Goal: Task Accomplishment & Management: Use online tool/utility

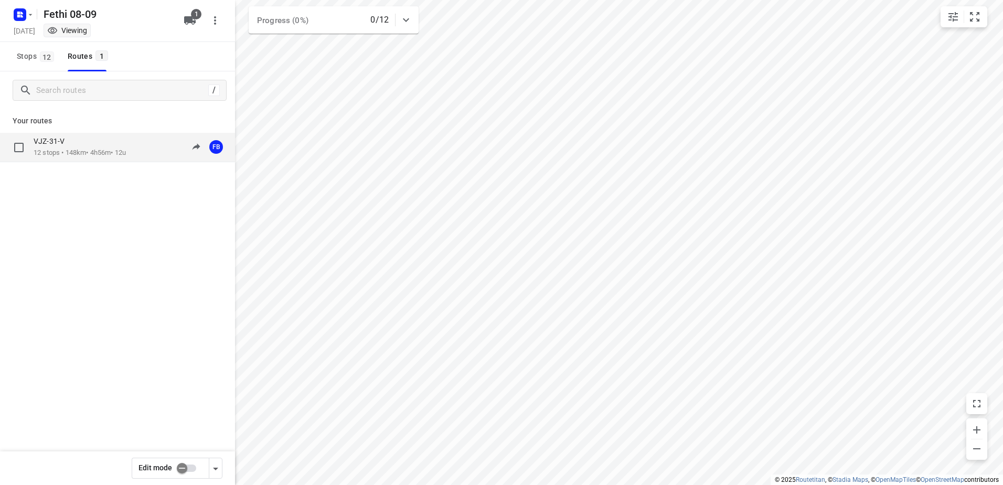
click at [72, 151] on p "12 stops • 148km • 4h56m • 12u" at bounding box center [80, 153] width 92 height 10
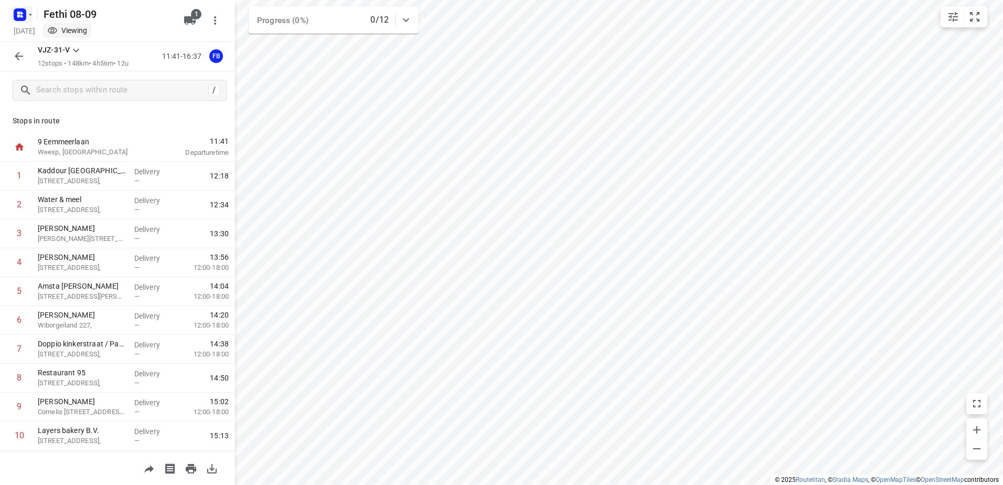
click at [31, 10] on icon "button" at bounding box center [30, 14] width 8 height 8
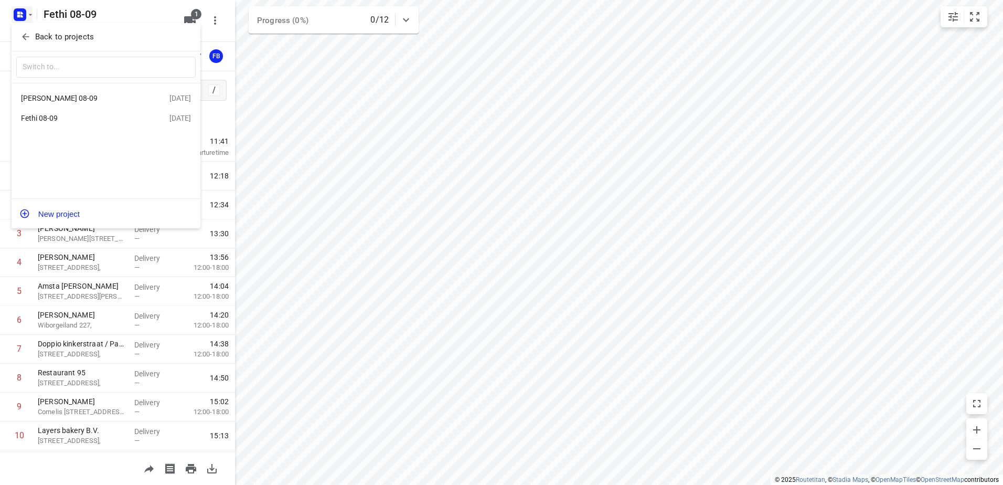
click at [60, 96] on div "[PERSON_NAME] 08-09" at bounding box center [81, 98] width 121 height 8
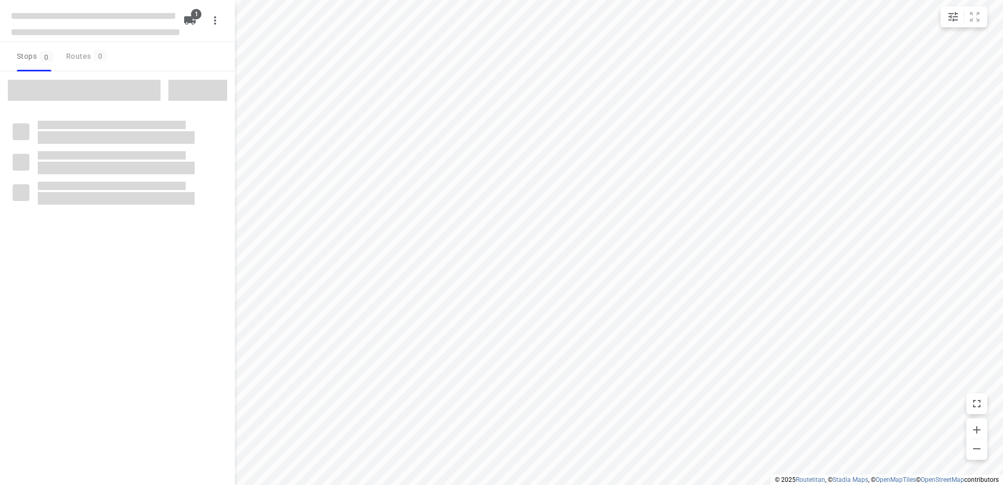
type input "distance"
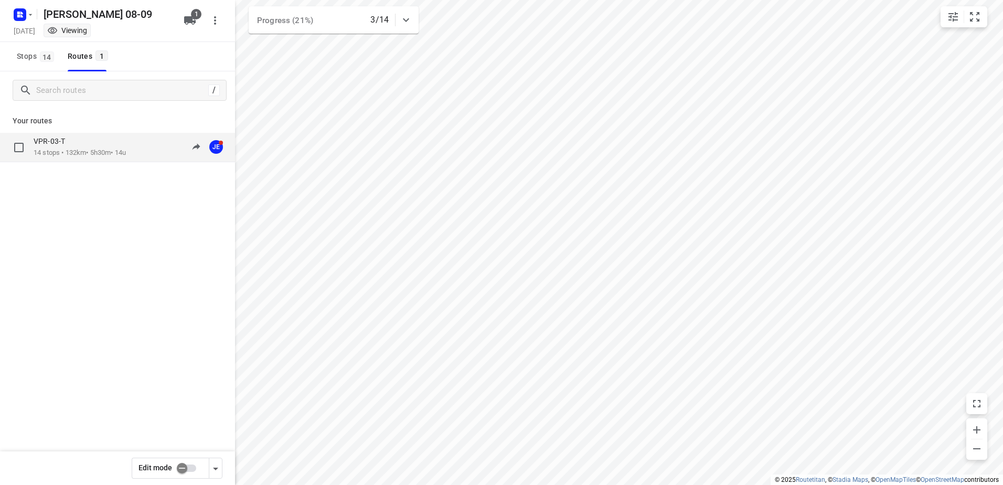
click at [81, 148] on p "14 stops • 132km • 5h30m • 14u" at bounding box center [80, 153] width 92 height 10
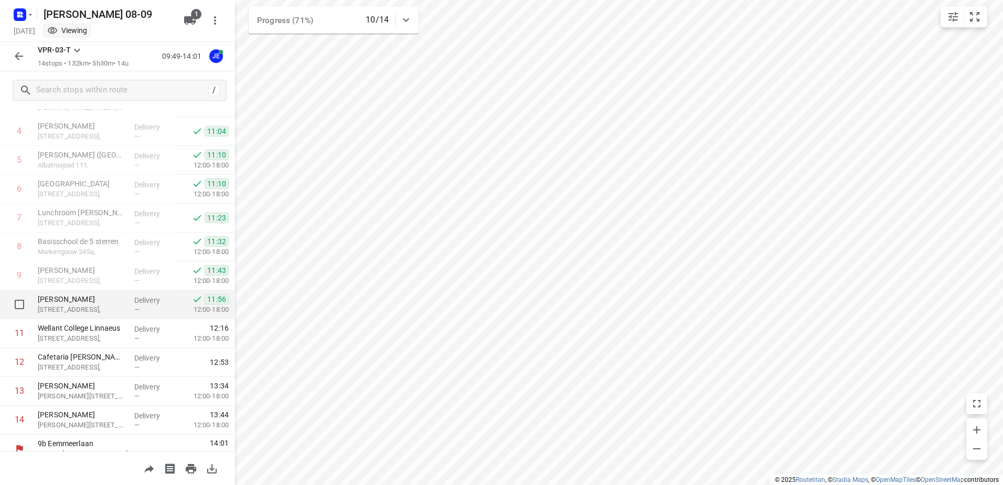
scroll to position [143, 0]
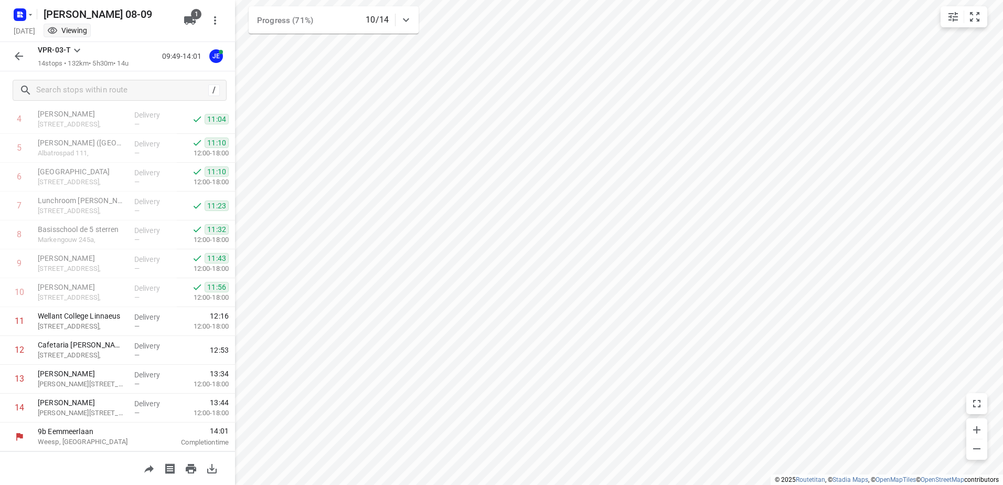
click at [17, 51] on icon "button" at bounding box center [19, 56] width 13 height 13
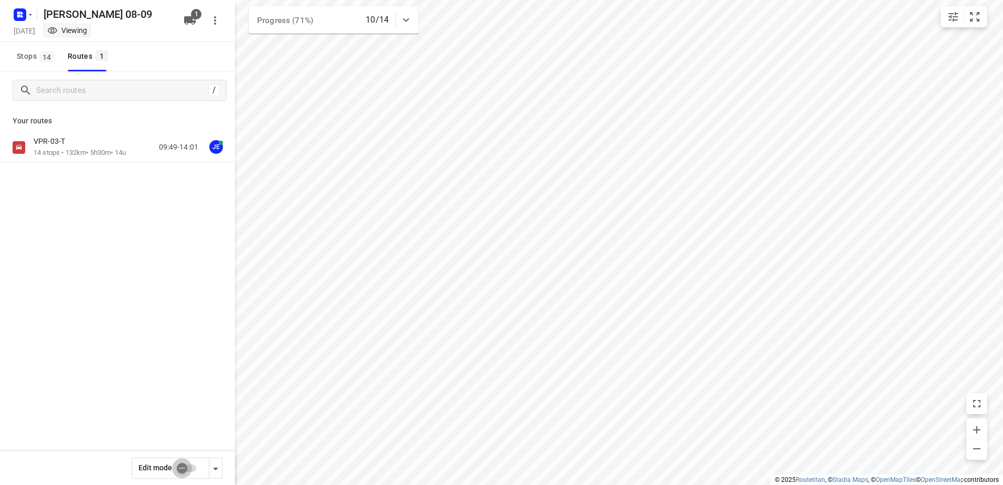
click at [191, 463] on input "checkbox" at bounding box center [182, 468] width 60 height 20
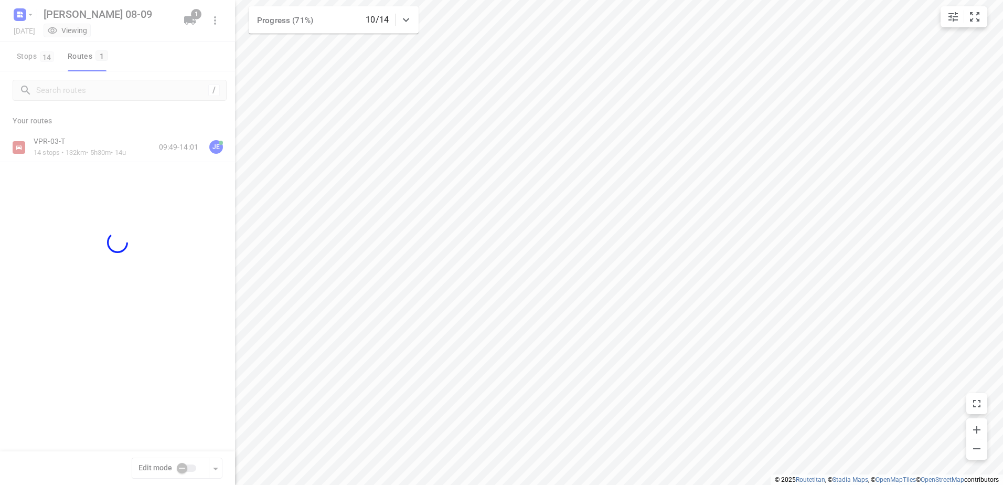
checkbox input "true"
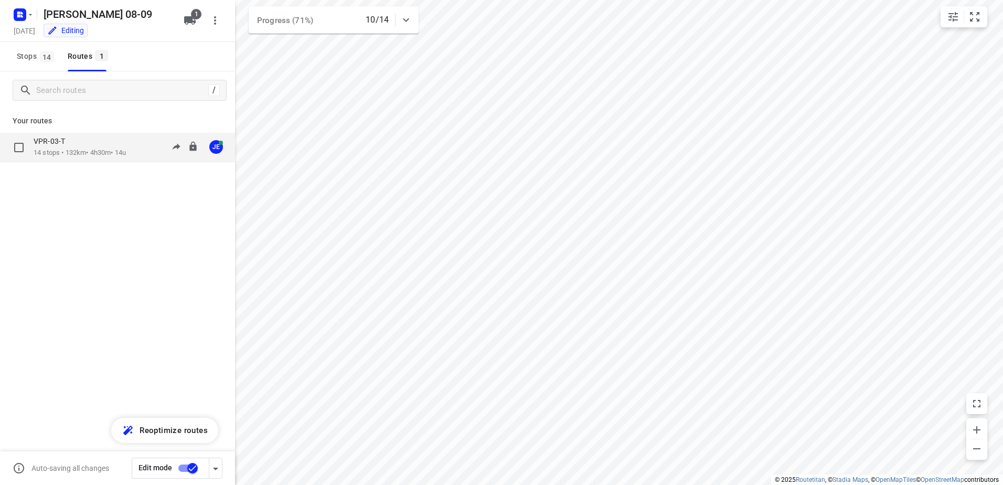
click at [63, 153] on p "14 stops • 132km • 4h30m • 14u" at bounding box center [80, 153] width 92 height 10
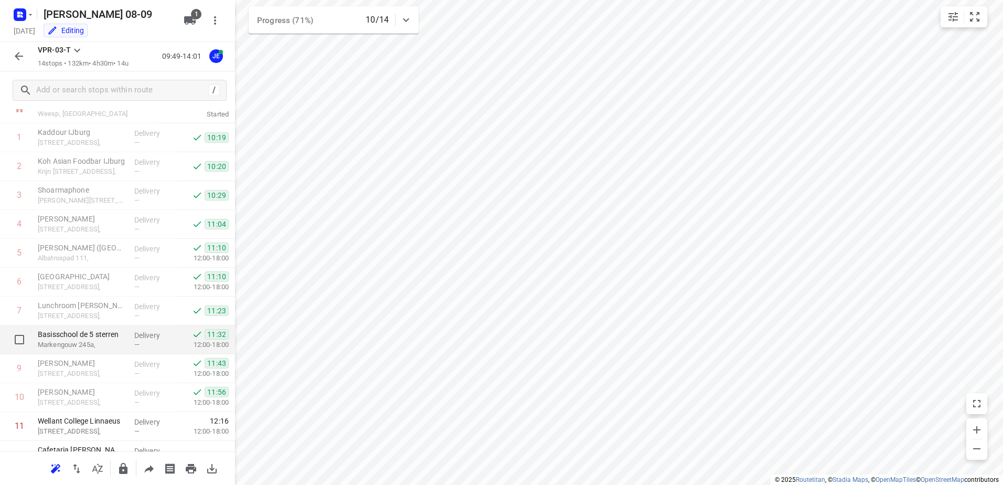
scroll to position [0, 0]
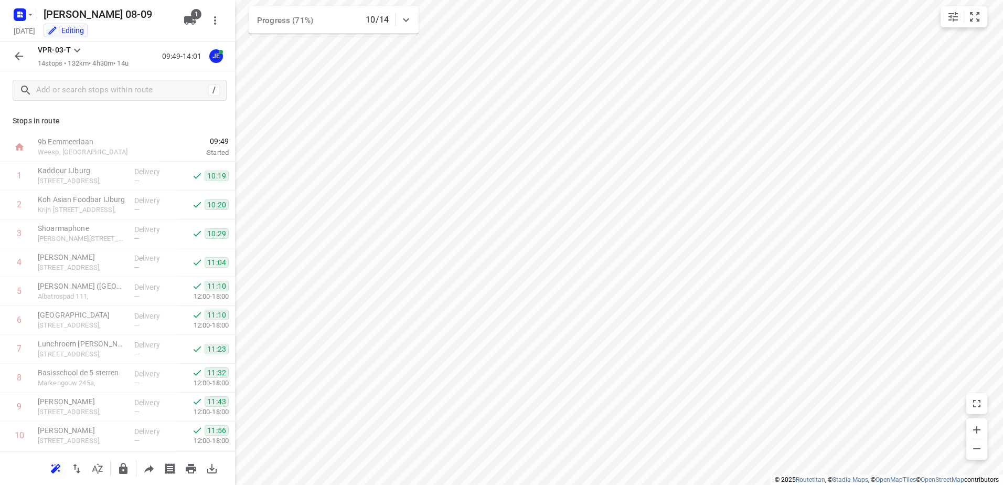
click at [18, 56] on icon "button" at bounding box center [19, 56] width 8 height 8
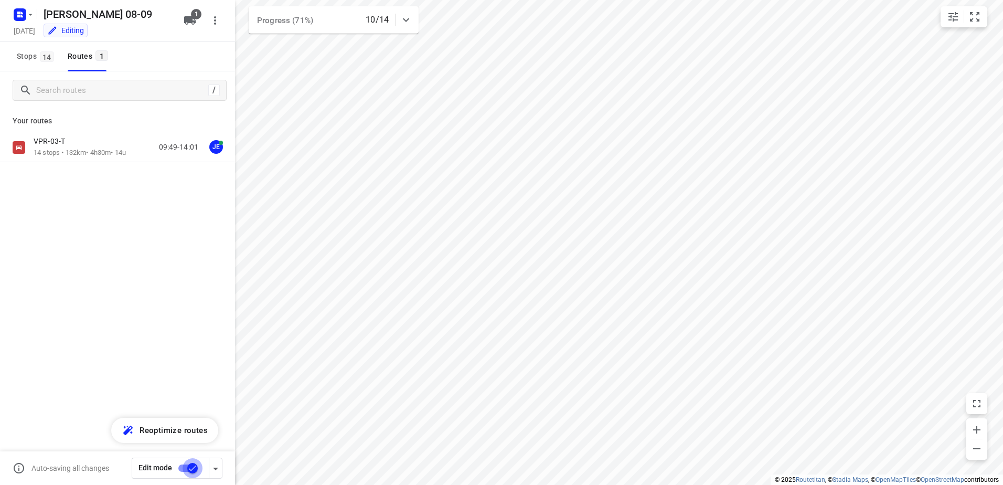
click at [186, 469] on input "checkbox" at bounding box center [193, 468] width 60 height 20
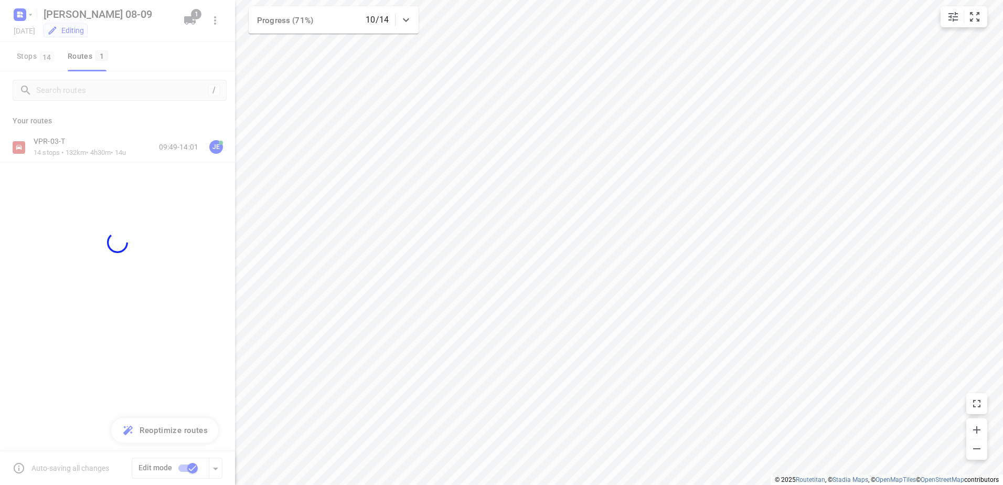
checkbox input "false"
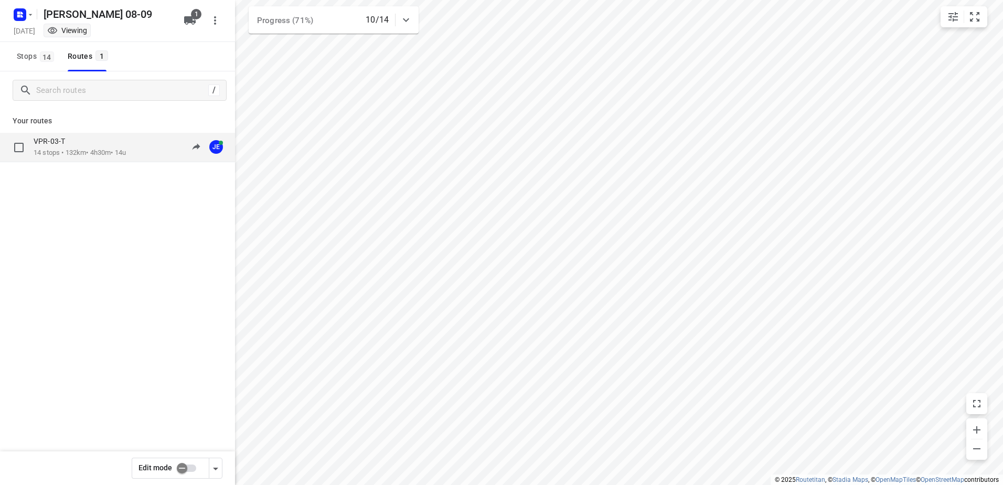
click at [79, 150] on p "14 stops • 132km • 4h30m • 14u" at bounding box center [80, 153] width 92 height 10
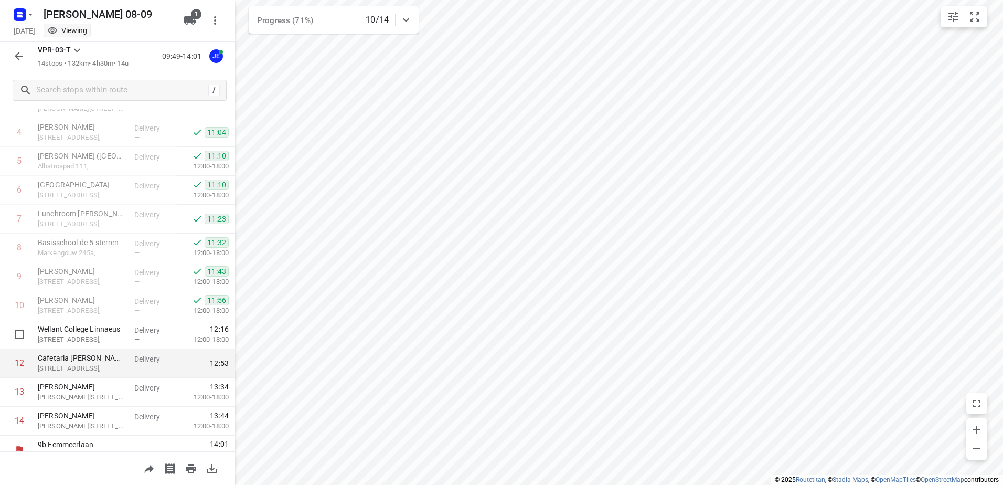
scroll to position [143, 0]
